Goal: Task Accomplishment & Management: Complete application form

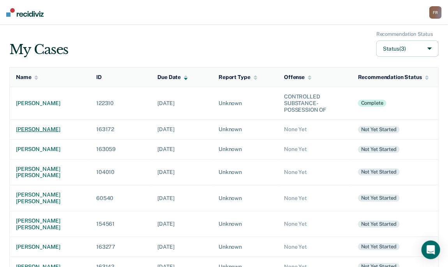
click at [45, 130] on div "[PERSON_NAME]" at bounding box center [50, 129] width 68 height 7
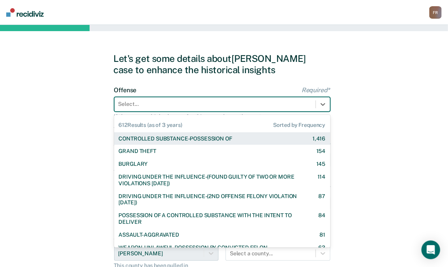
click at [184, 106] on div at bounding box center [214, 104] width 193 height 8
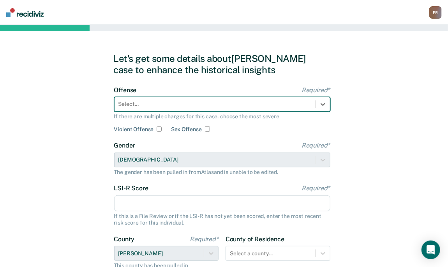
click at [135, 107] on div at bounding box center [214, 104] width 193 height 8
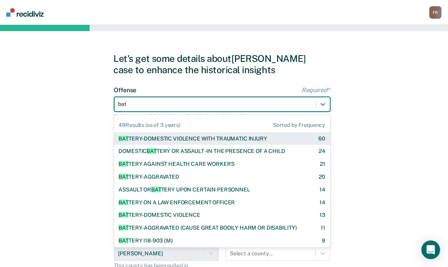
type input "batt"
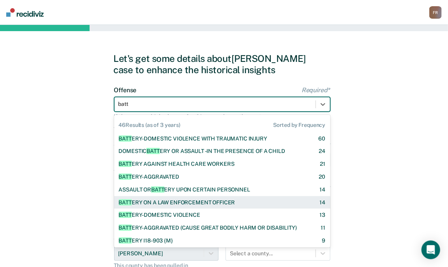
click at [187, 201] on div "BATT ERY ON A LAW ENFORCEMENT OFFICER" at bounding box center [177, 202] width 116 height 7
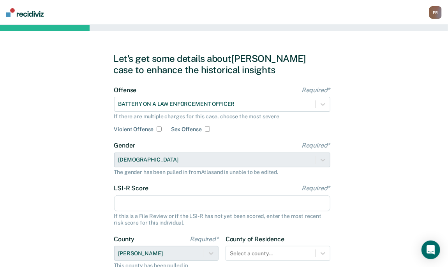
click at [158, 129] on input "Violent Offense" at bounding box center [158, 128] width 5 height 5
checkbox input "true"
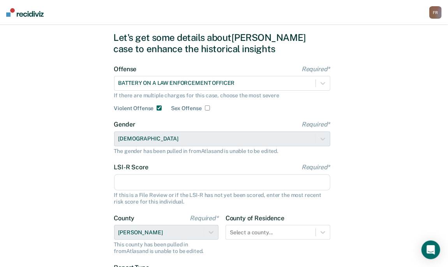
scroll to position [39, 0]
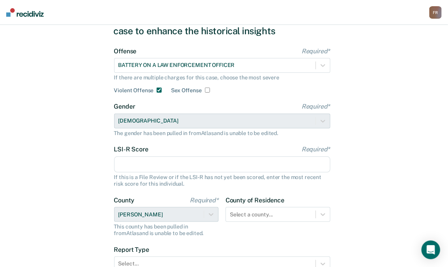
click at [158, 165] on input "LSI-R Score Required*" at bounding box center [222, 164] width 216 height 16
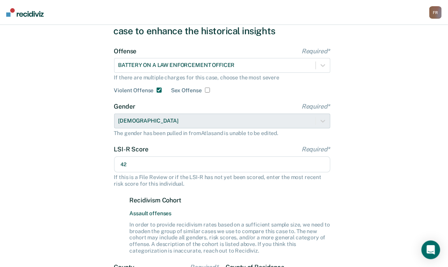
type input "42"
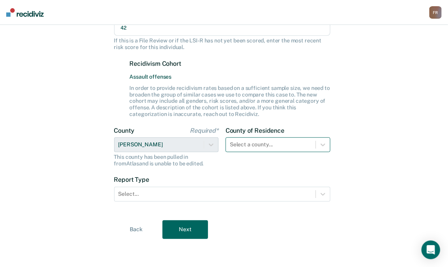
click at [264, 144] on div "Select a county..." at bounding box center [271, 144] width 90 height 11
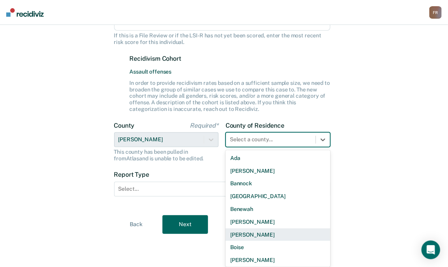
click at [244, 234] on div "[PERSON_NAME]" at bounding box center [277, 234] width 105 height 13
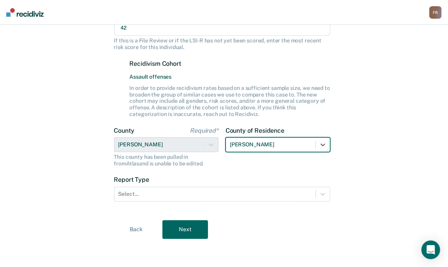
scroll to position [176, 0]
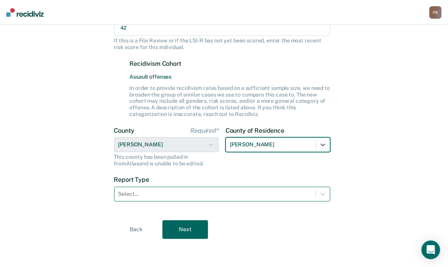
click at [186, 195] on div at bounding box center [214, 194] width 193 height 8
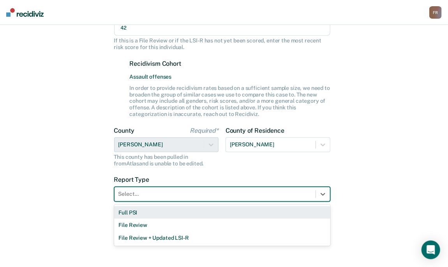
click at [167, 214] on div "Full PSI" at bounding box center [222, 212] width 216 height 13
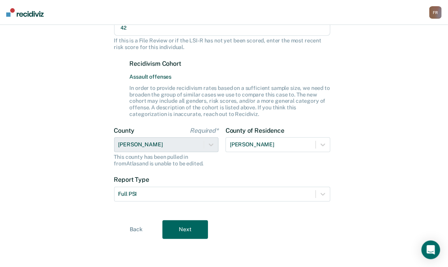
click at [179, 229] on button "Next" at bounding box center [185, 229] width 46 height 19
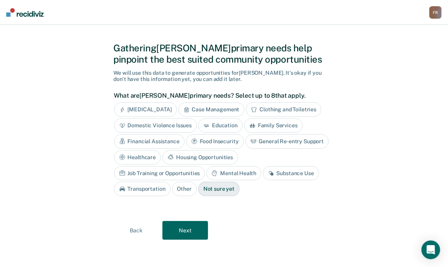
click at [158, 109] on div "[MEDICAL_DATA]" at bounding box center [145, 109] width 63 height 14
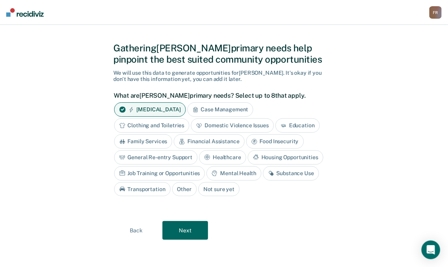
click at [197, 108] on div "Case Management" at bounding box center [220, 109] width 66 height 14
click at [205, 141] on div "Financial Assistance" at bounding box center [209, 141] width 70 height 14
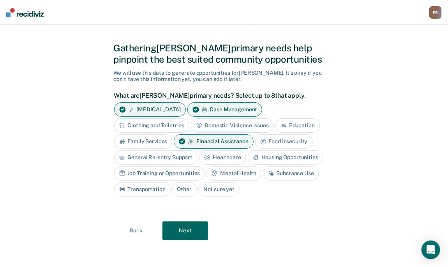
click at [183, 158] on div "General Re-entry Support" at bounding box center [156, 157] width 84 height 14
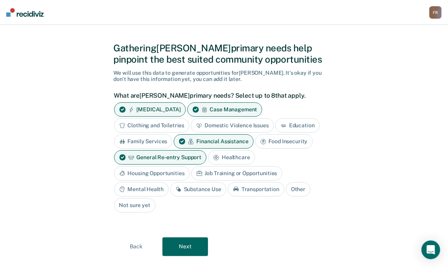
click at [176, 171] on div "Housing Opportunities" at bounding box center [151, 173] width 75 height 14
click at [154, 189] on div "Mental Health" at bounding box center [141, 189] width 54 height 14
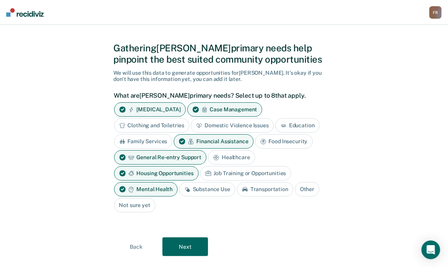
click at [200, 191] on div "Substance Use" at bounding box center [207, 189] width 56 height 14
click at [260, 191] on div "Transportation" at bounding box center [274, 189] width 56 height 14
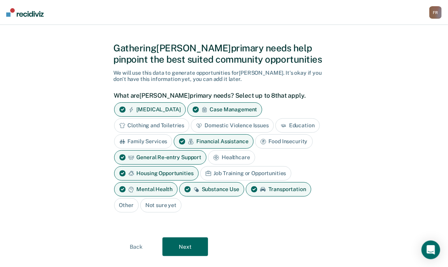
click at [191, 244] on button "Next" at bounding box center [185, 246] width 46 height 19
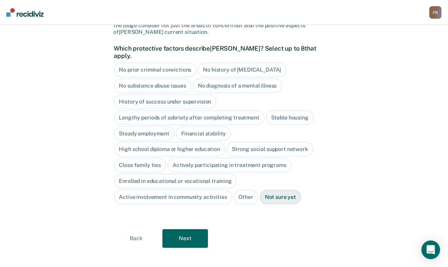
click at [182, 230] on button "Next" at bounding box center [185, 238] width 46 height 19
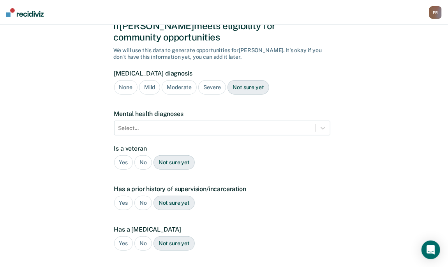
scroll to position [12, 0]
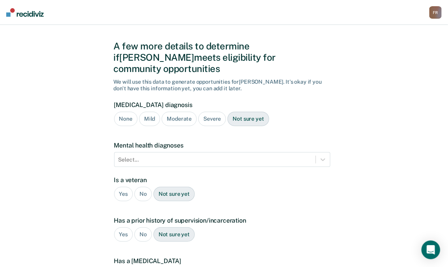
click at [174, 112] on div "Moderate" at bounding box center [179, 119] width 35 height 14
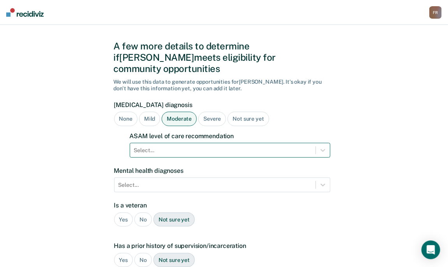
click at [163, 146] on div at bounding box center [222, 150] width 177 height 8
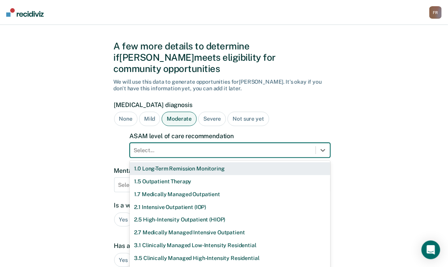
click at [131, 112] on div "None" at bounding box center [125, 119] width 23 height 14
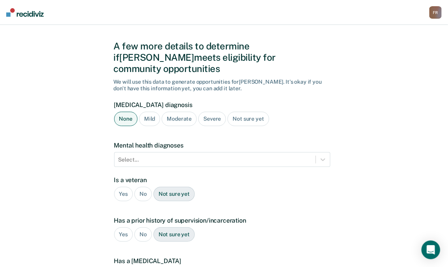
click at [243, 112] on div "Not sure yet" at bounding box center [247, 119] width 41 height 14
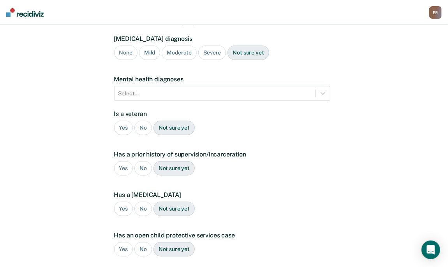
scroll to position [90, 0]
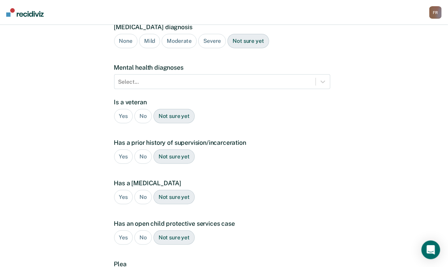
click at [140, 109] on div "No" at bounding box center [143, 116] width 18 height 14
click at [119, 149] on div "Yes" at bounding box center [123, 156] width 19 height 14
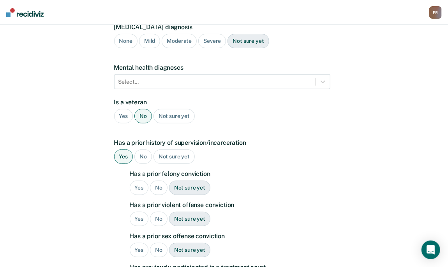
click at [160, 181] on div "No" at bounding box center [159, 188] width 18 height 14
click at [142, 212] on div "Yes" at bounding box center [139, 219] width 19 height 14
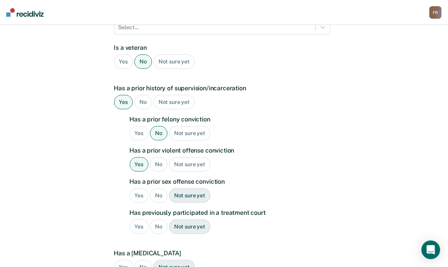
scroll to position [168, 0]
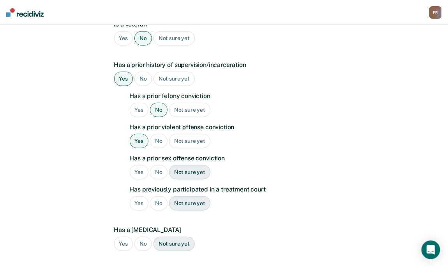
click at [156, 165] on div "No" at bounding box center [159, 172] width 18 height 14
click at [154, 196] on div "No" at bounding box center [159, 203] width 18 height 14
click at [116, 237] on div "Yes" at bounding box center [123, 244] width 19 height 14
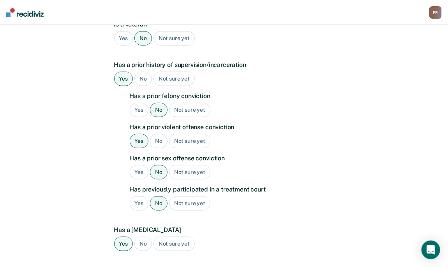
click at [120, 237] on div "Yes" at bounding box center [123, 244] width 19 height 14
click at [147, 237] on div "No" at bounding box center [143, 244] width 18 height 14
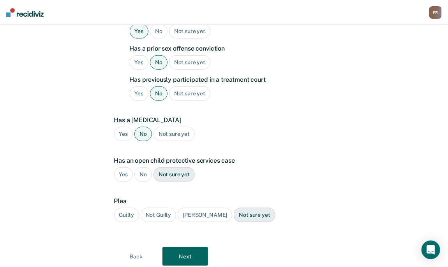
scroll to position [285, 0]
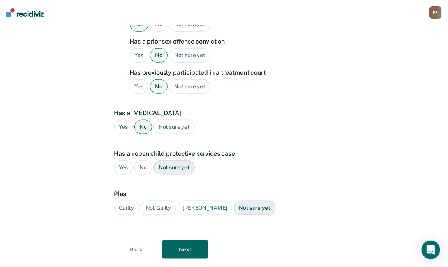
click at [144, 160] on div "No" at bounding box center [143, 167] width 18 height 14
click at [131, 201] on div "Guilty" at bounding box center [126, 208] width 25 height 14
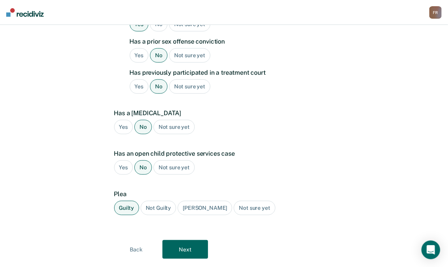
click at [192, 240] on button "Next" at bounding box center [185, 249] width 46 height 19
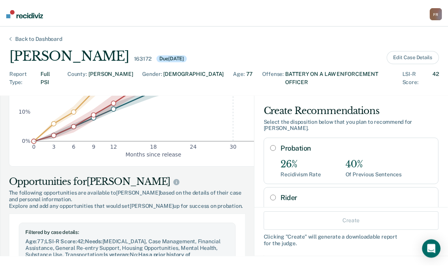
scroll to position [195, 0]
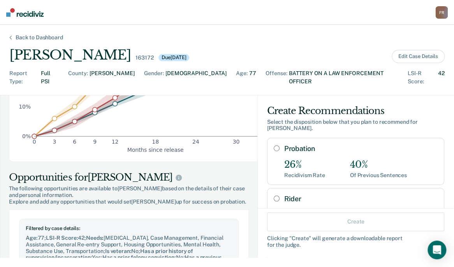
click at [274, 195] on input "Rider" at bounding box center [277, 198] width 6 height 6
radio input "true"
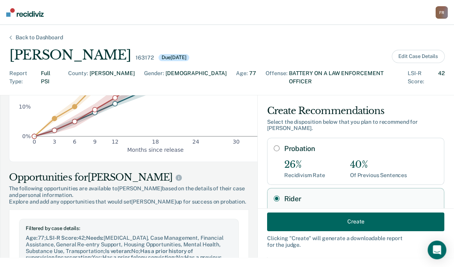
click at [340, 218] on button "Create" at bounding box center [355, 221] width 177 height 19
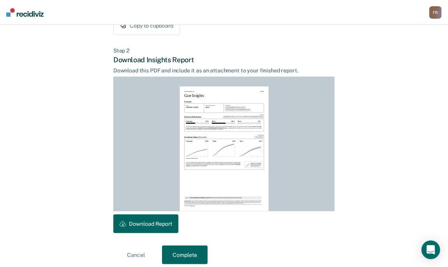
scroll to position [177, 0]
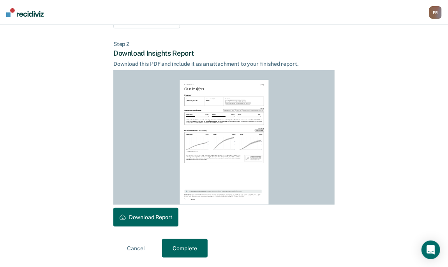
click at [148, 209] on div "Step 2 Download Insights Report Download this PDF and include it as an attachme…" at bounding box center [223, 134] width 221 height 186
click at [149, 210] on button "Download Report" at bounding box center [145, 217] width 65 height 19
click at [194, 251] on button "Complete" at bounding box center [185, 248] width 46 height 19
